Goal: Task Accomplishment & Management: Use online tool/utility

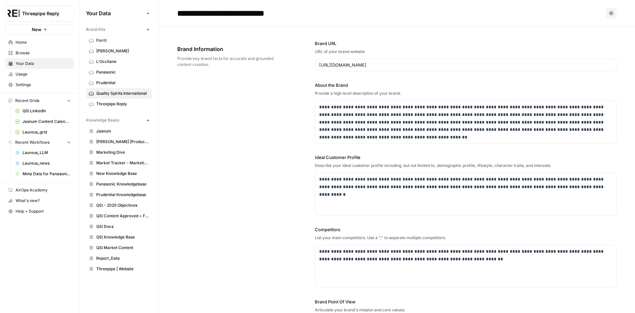
scroll to position [52, 0]
click at [36, 115] on link "QSI LinkedIn" at bounding box center [43, 110] width 62 height 11
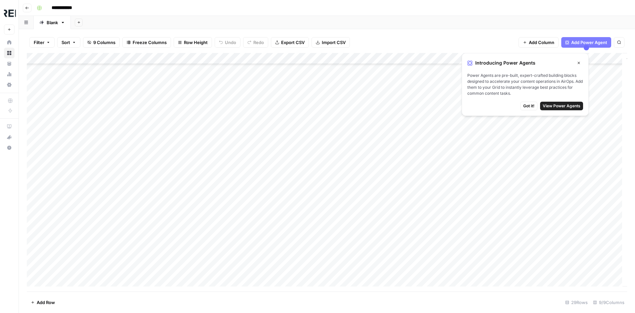
scroll to position [115, 0]
click at [49, 278] on div "Add Column" at bounding box center [327, 172] width 600 height 238
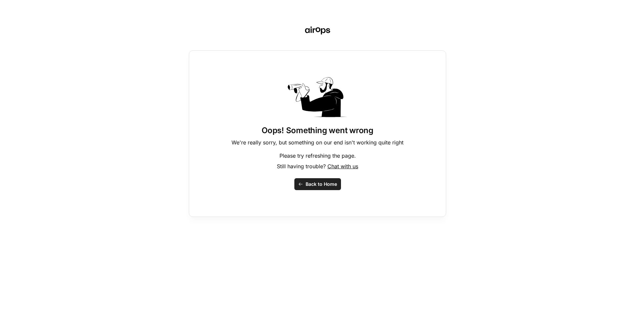
click at [315, 184] on span "Back to Home" at bounding box center [321, 184] width 31 height 7
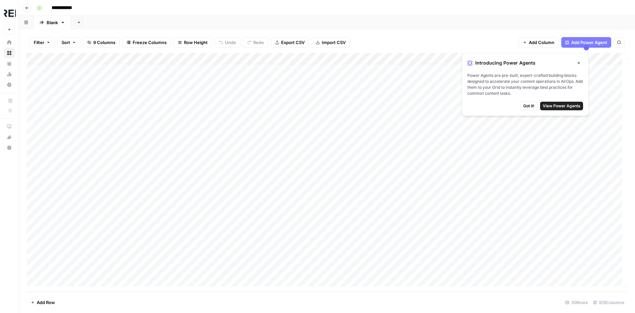
scroll to position [126, 0]
